Goal: Task Accomplishment & Management: Manage account settings

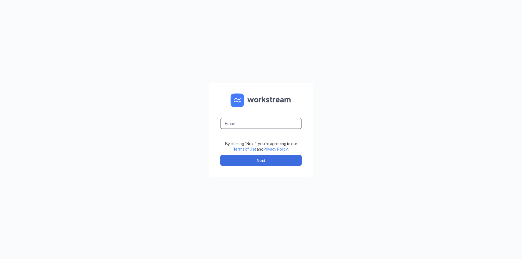
drag, startPoint x: 237, startPoint y: 121, endPoint x: 237, endPoint y: 124, distance: 3.0
click at [237, 121] on input "text" at bounding box center [261, 123] width 82 height 11
type input "[PERSON_NAME][EMAIL_ADDRESS][PERSON_NAME][DOMAIN_NAME]"
click at [258, 156] on button "Next" at bounding box center [261, 160] width 82 height 11
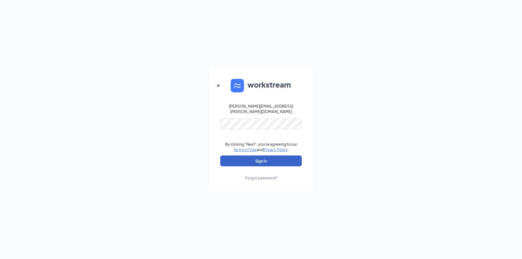
click at [265, 156] on button "Sign In" at bounding box center [261, 161] width 82 height 11
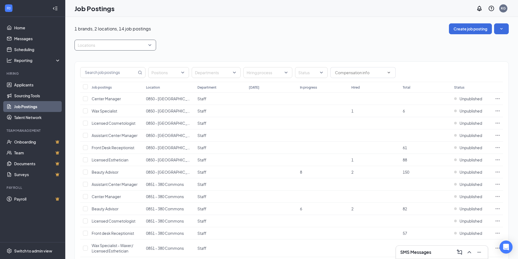
click at [94, 48] on div at bounding box center [112, 45] width 73 height 9
click at [82, 72] on div at bounding box center [81, 72] width 5 height 5
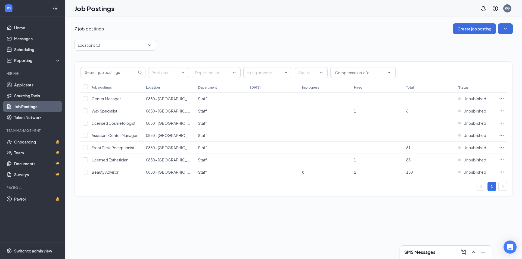
click at [230, 34] on div "7 job postings Create job posting" at bounding box center [294, 28] width 439 height 11
click at [434, 251] on h3 "SMS Messages" at bounding box center [420, 252] width 31 height 6
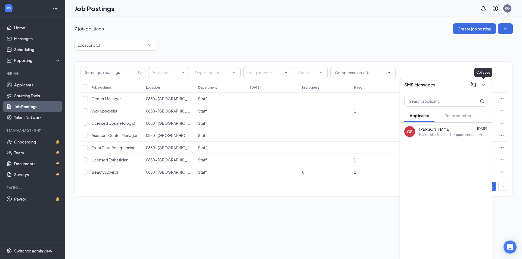
click at [482, 87] on icon "ChevronDown" at bounding box center [483, 85] width 7 height 7
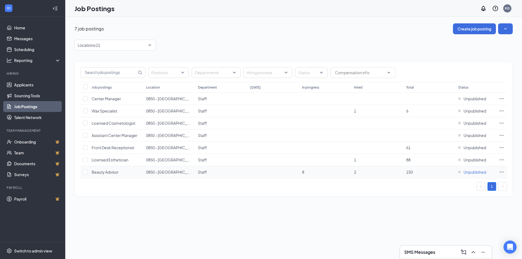
click at [480, 169] on span "Unpublished" at bounding box center [475, 171] width 23 height 5
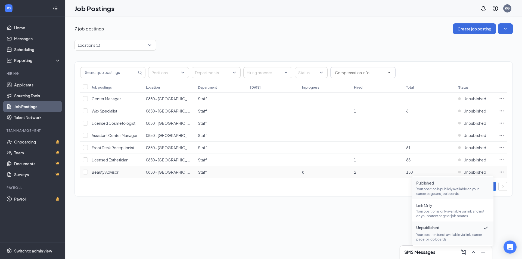
click at [443, 190] on p "Your position is publicly available on your career page and job boards." at bounding box center [452, 191] width 73 height 9
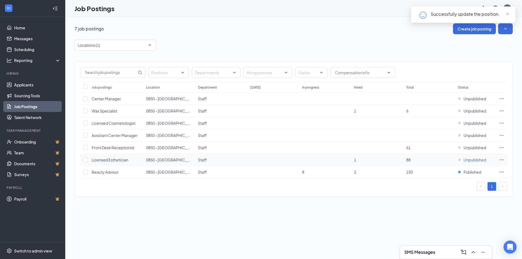
click at [473, 160] on span "Unpublished" at bounding box center [475, 159] width 23 height 5
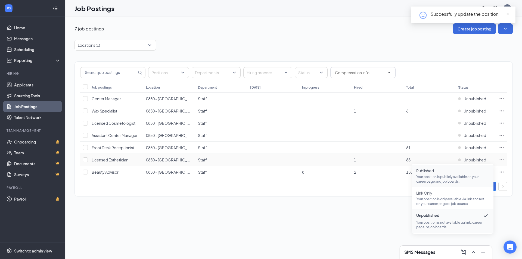
click at [446, 177] on p "Your position is publicly available on your career page and job boards." at bounding box center [452, 179] width 73 height 9
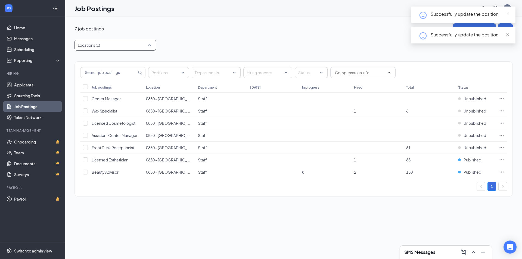
click at [111, 45] on div at bounding box center [112, 45] width 73 height 9
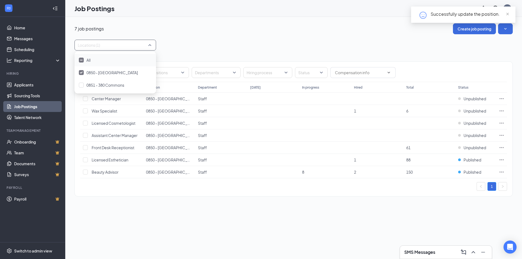
click at [191, 38] on div "7 job postings Create job posting Locations (1) Positions Departments Hiring pr…" at bounding box center [294, 112] width 439 height 179
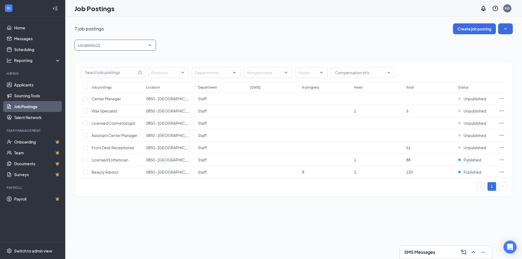
click at [103, 44] on div at bounding box center [112, 45] width 73 height 9
click at [81, 73] on img at bounding box center [81, 73] width 3 height 2
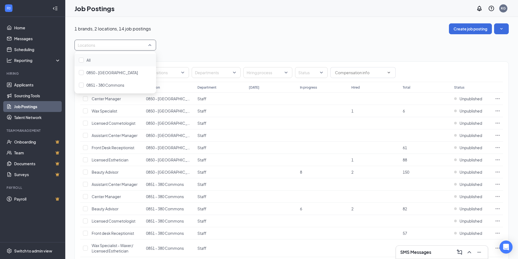
click at [80, 86] on div at bounding box center [81, 85] width 5 height 5
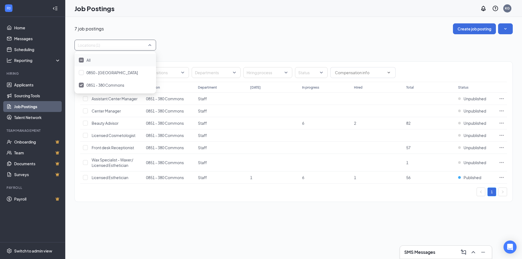
click at [248, 41] on div "Locations (1)" at bounding box center [294, 45] width 439 height 11
click at [93, 41] on div at bounding box center [112, 45] width 73 height 9
click at [82, 83] on div at bounding box center [81, 85] width 5 height 5
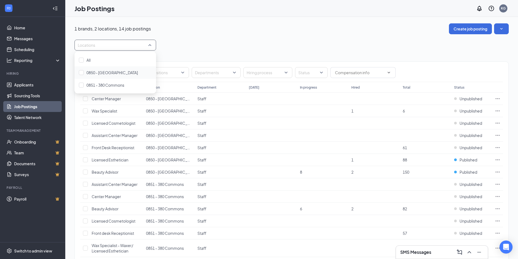
click at [80, 74] on div at bounding box center [81, 72] width 5 height 5
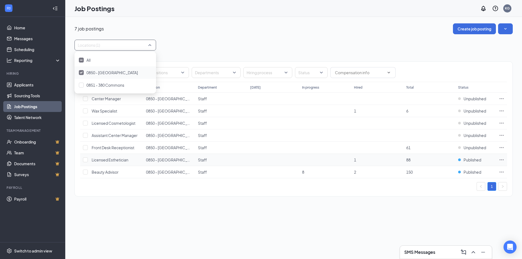
drag, startPoint x: 261, startPoint y: 207, endPoint x: 157, endPoint y: 156, distance: 115.3
click at [261, 207] on div "7 job postings Create job posting Locations (1) Positions Departments Hiring pr…" at bounding box center [293, 113] width 457 height 192
click at [26, 29] on link "Home" at bounding box center [37, 27] width 47 height 11
